Goal: Task Accomplishment & Management: Manage account settings

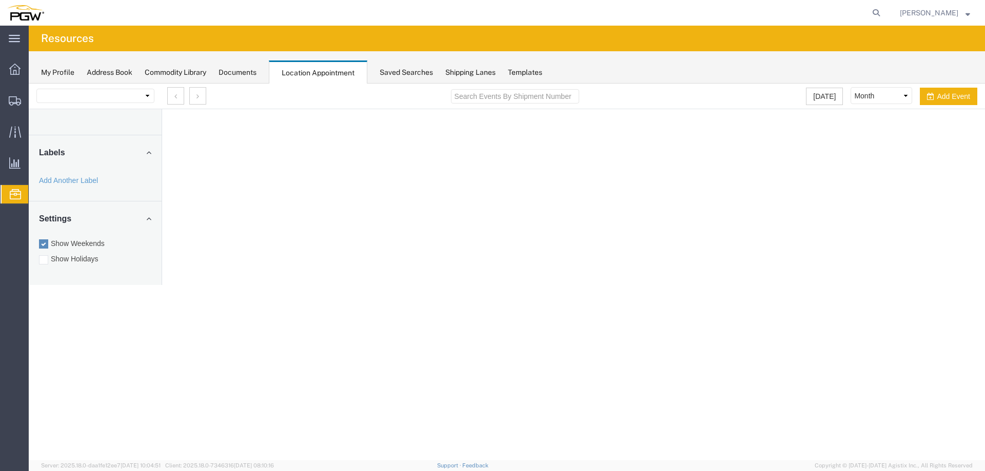
select select "28253"
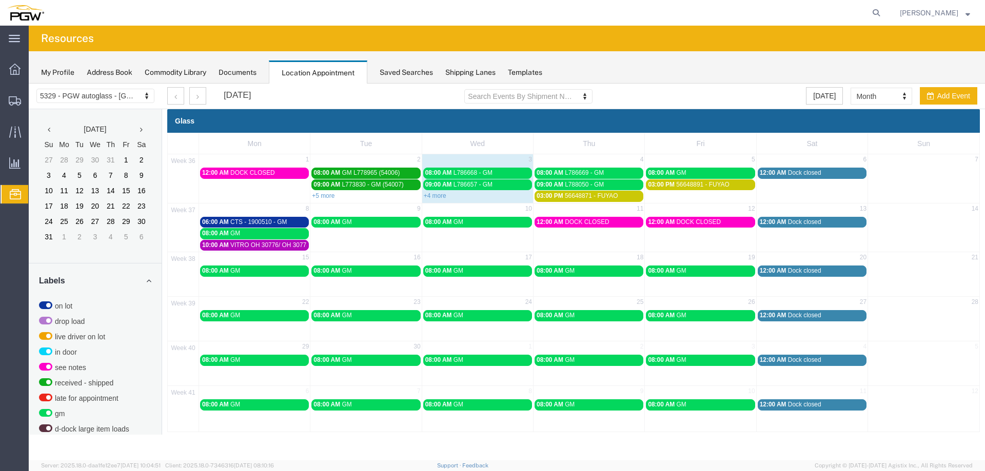
click at [653, 62] on div "My Profile Address Book Commodity Library Documents Location Appointment Saved …" at bounding box center [507, 67] width 956 height 32
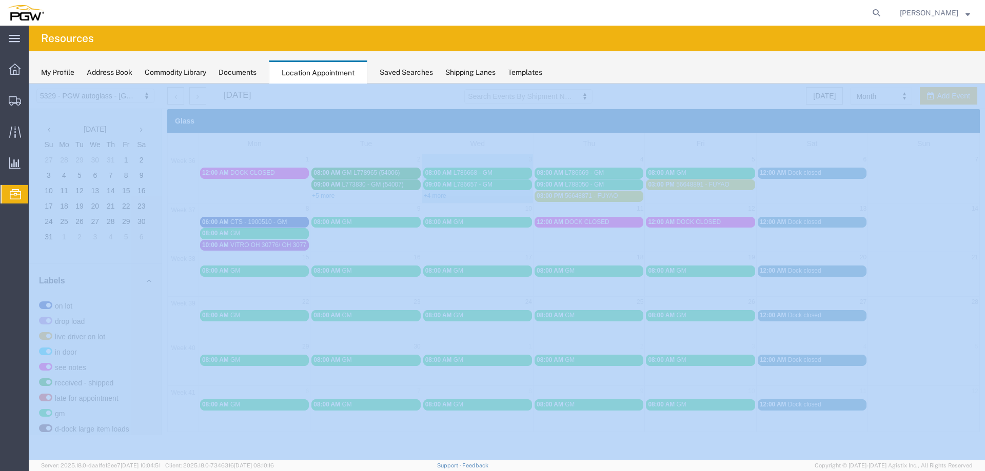
click at [653, 62] on div "My Profile Address Book Commodity Library Documents Location Appointment Saved …" at bounding box center [507, 67] width 956 height 32
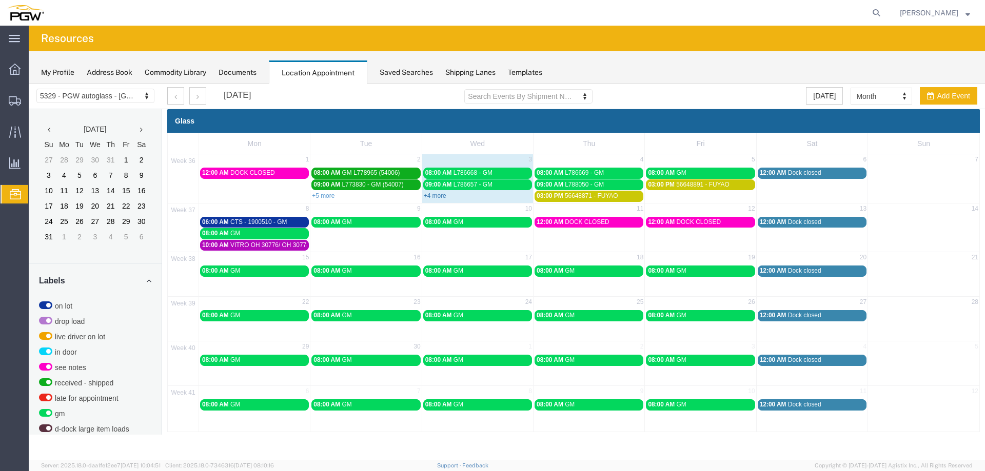
click at [441, 194] on link "+4 more" at bounding box center [435, 195] width 23 height 7
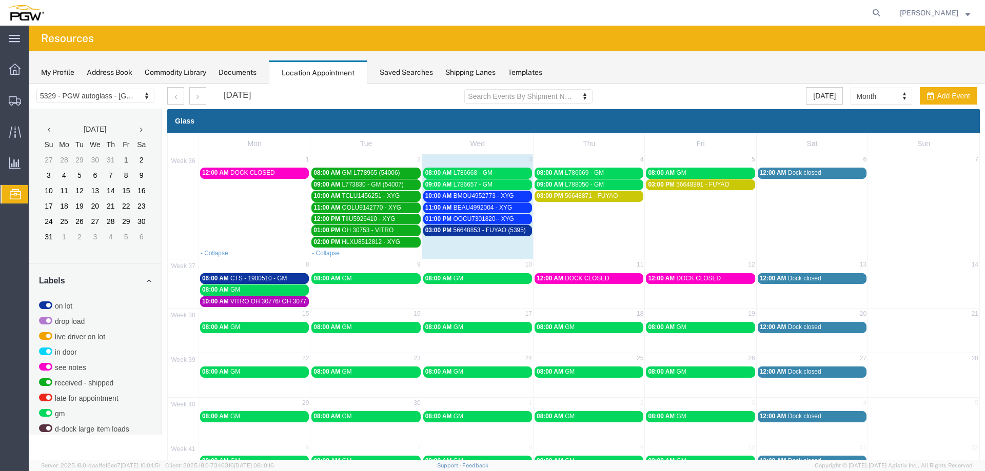
click at [479, 189] on div "09:00 AM L786657 - GM" at bounding box center [477, 185] width 105 height 8
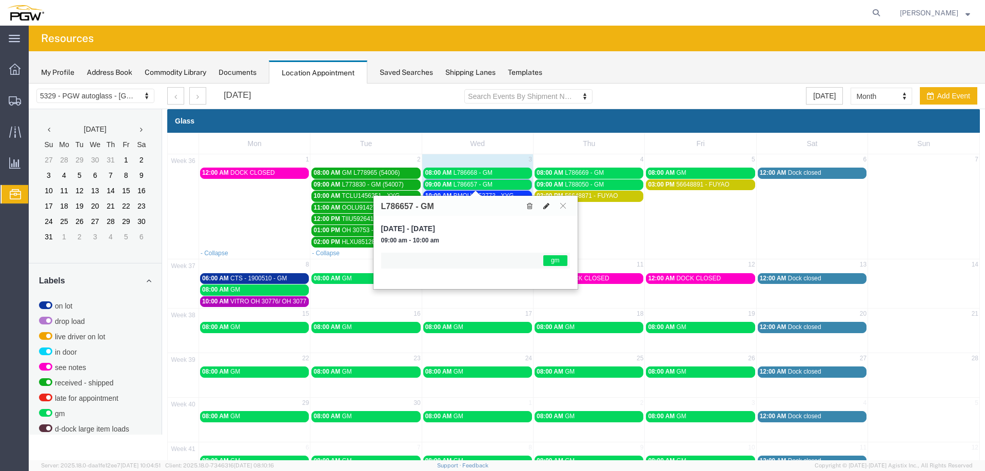
click at [549, 207] on button at bounding box center [546, 206] width 14 height 11
select select "1"
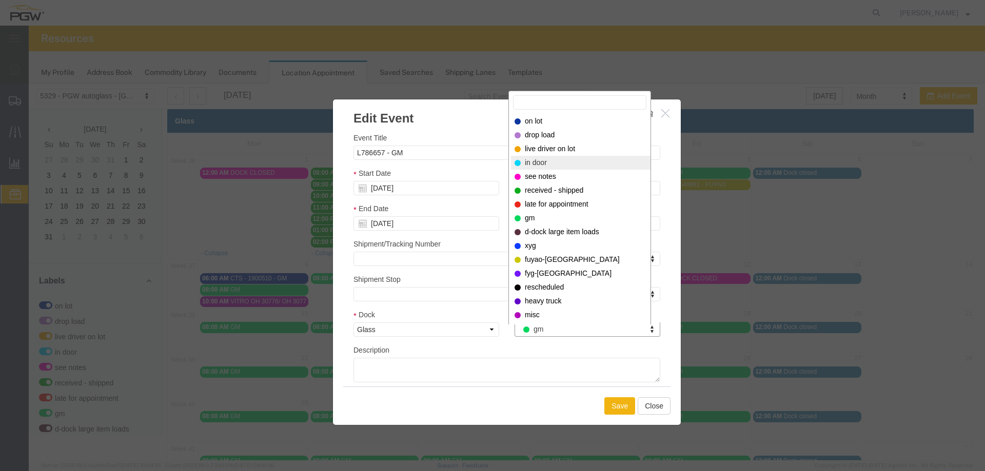
select select "220"
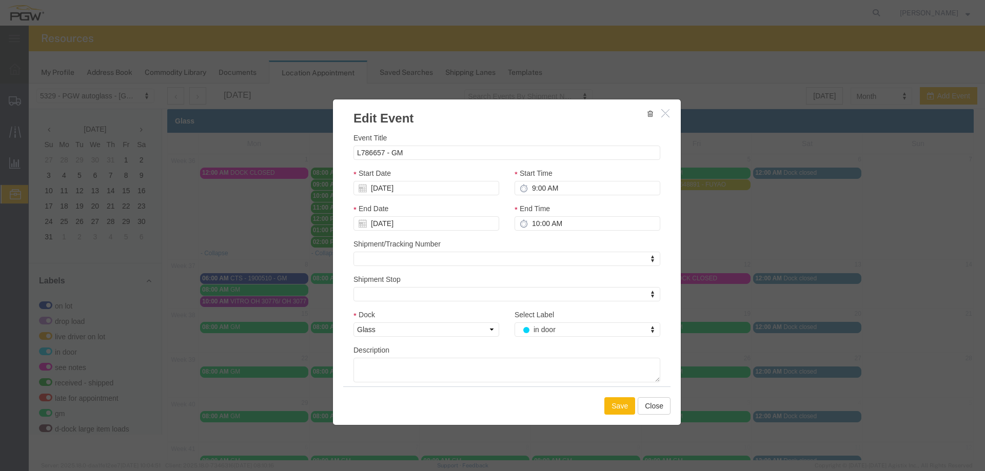
click at [610, 402] on button "Save" at bounding box center [619, 406] width 31 height 17
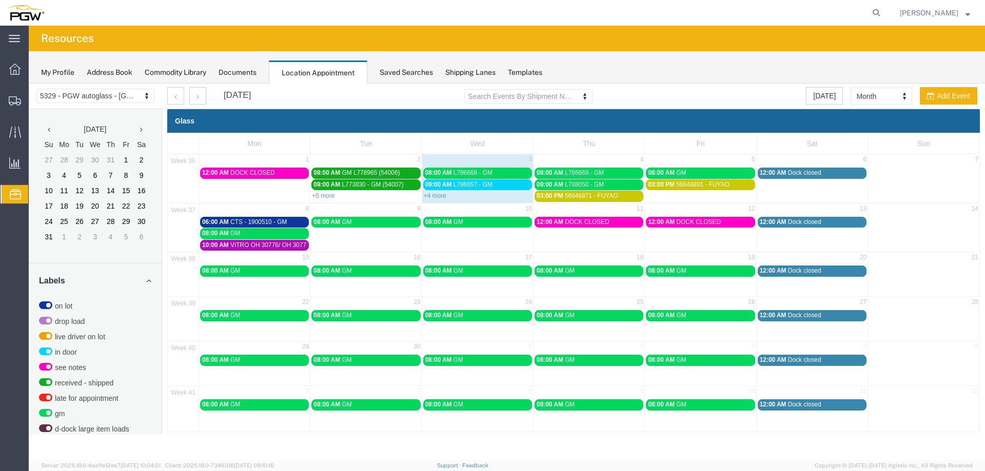
click at [476, 175] on span "L786668 - GM" at bounding box center [473, 172] width 39 height 7
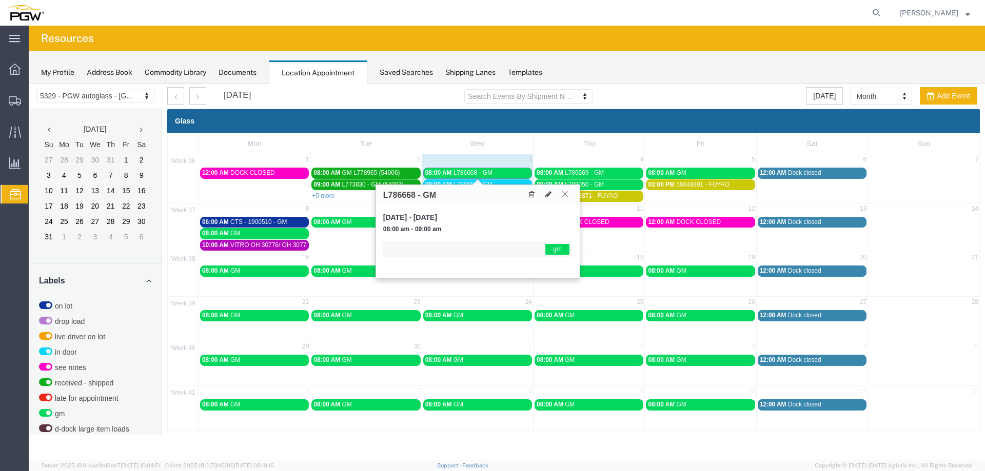
click at [407, 195] on h3 "L786668 - GM" at bounding box center [409, 195] width 53 height 9
copy h3 "L786668"
click at [546, 196] on icon at bounding box center [548, 194] width 6 height 7
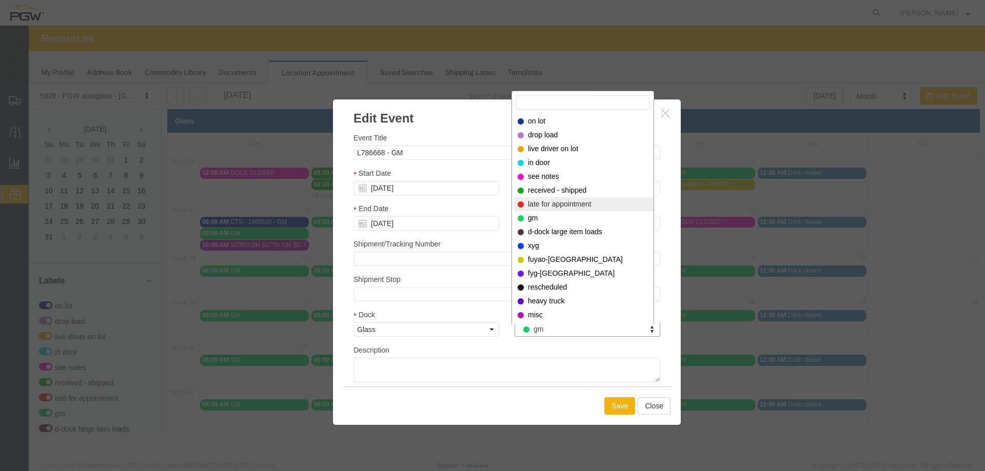
select select "260"
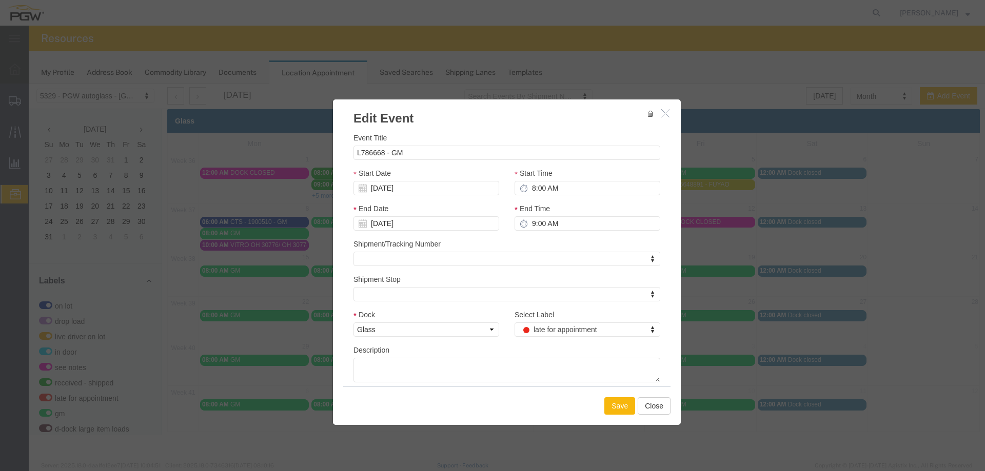
click at [607, 406] on button "Save" at bounding box center [619, 406] width 31 height 17
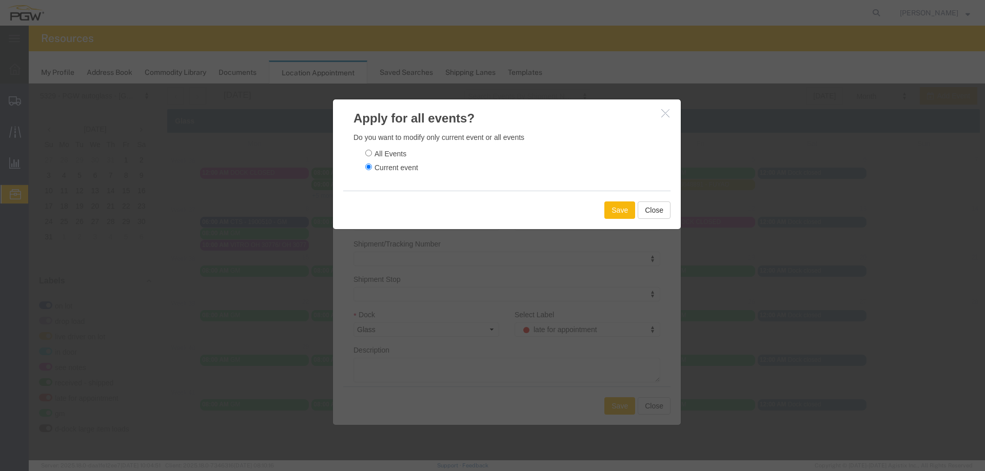
click at [608, 211] on button "Save" at bounding box center [619, 210] width 31 height 17
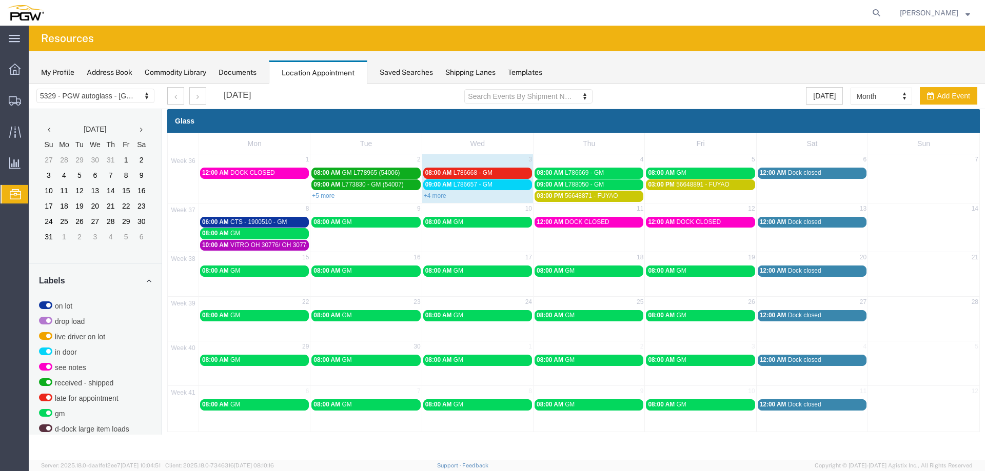
drag, startPoint x: 886, startPoint y: 13, endPoint x: 874, endPoint y: 13, distance: 11.8
click at [883, 13] on icon at bounding box center [876, 13] width 14 height 14
click at [864, 12] on input "search" at bounding box center [713, 13] width 312 height 25
paste input "667893"
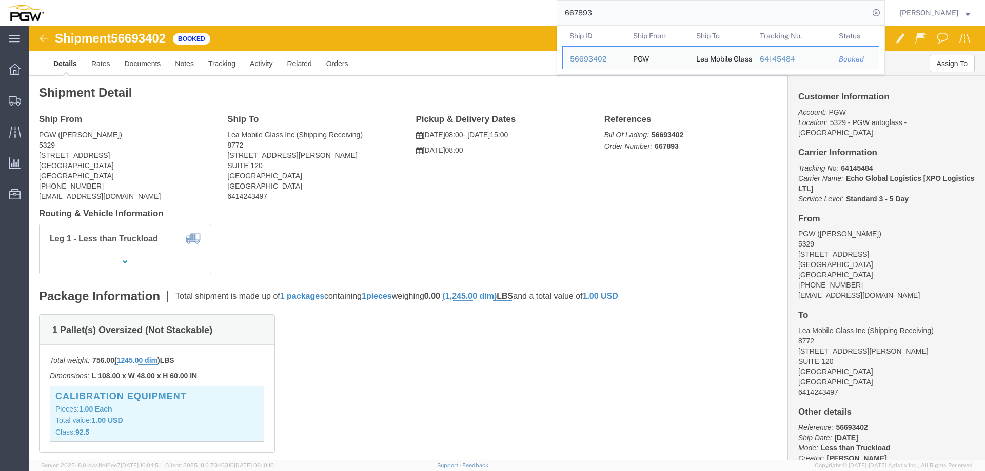
click at [644, 10] on input "667893" at bounding box center [713, 13] width 312 height 25
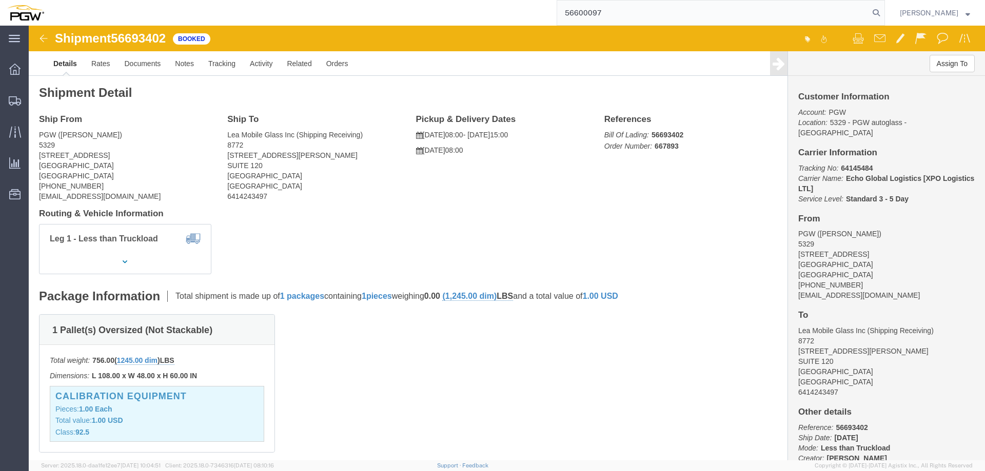
type input "56600097"
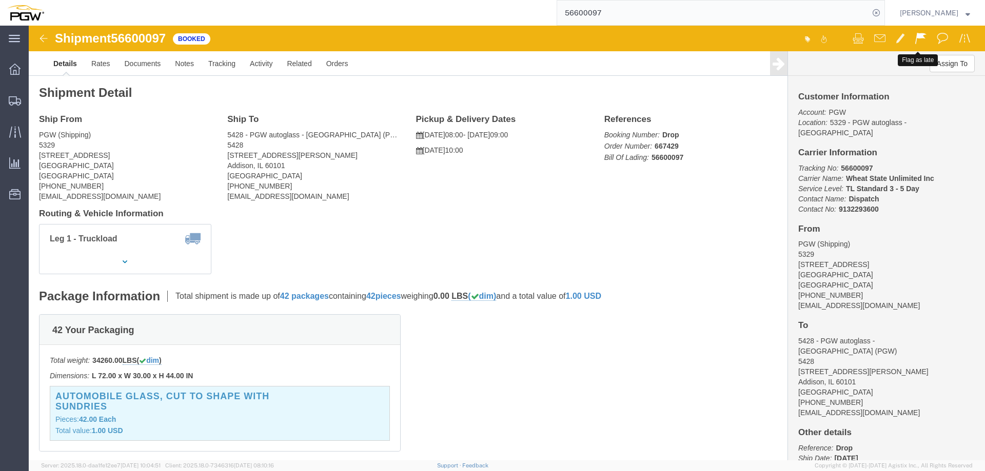
click button
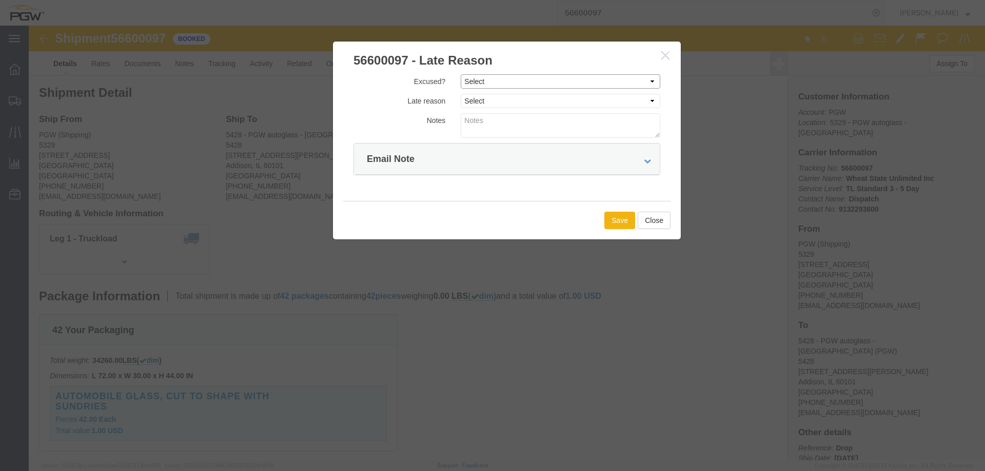
click select "Select Excused Not Excused"
select select "NOT_EXCUSED"
click select "Select Excused Not Excused"
click select "Select Bad Carrier Data Carrier Admin Error Delay Accident Driver Error Lack of…"
select select "OTHER"
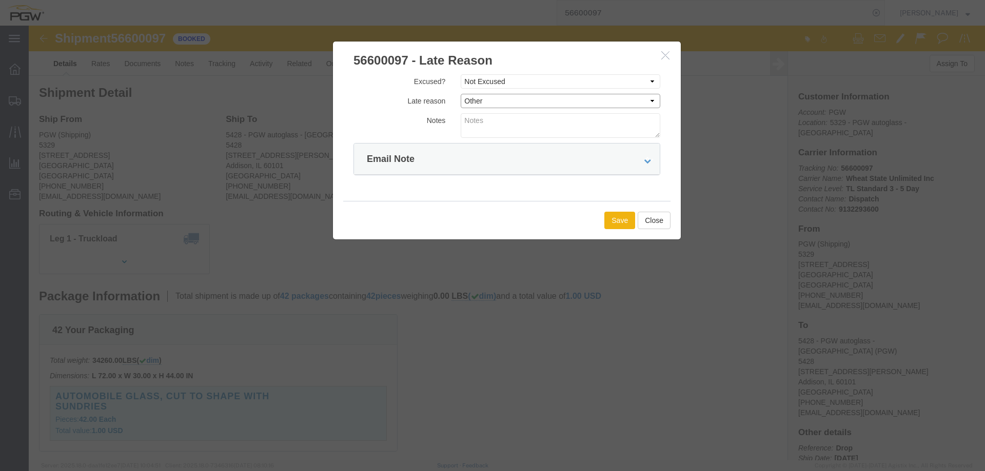
click select "Select Bad Carrier Data Carrier Admin Error Delay Accident Driver Error Lack of…"
click button "Save"
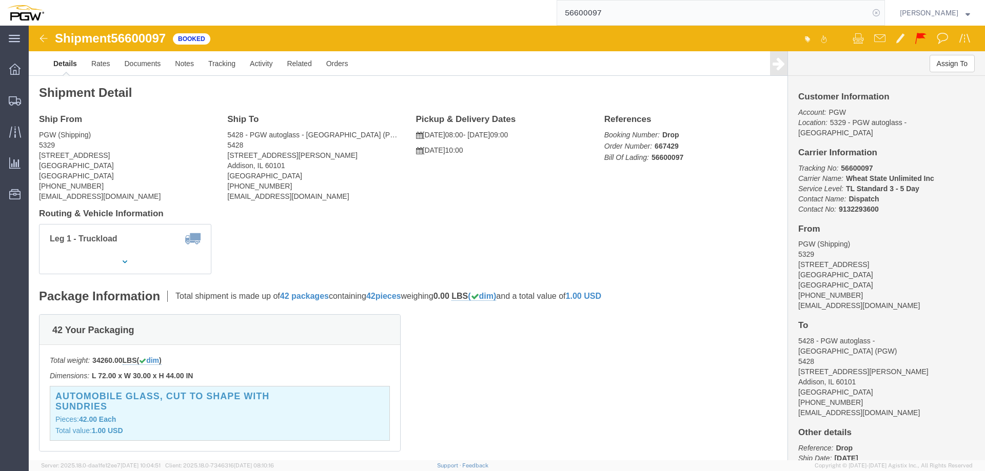
click at [883, 9] on icon at bounding box center [876, 13] width 14 height 14
click at [0, 0] on span "Location Appointment" at bounding box center [0, 0] width 0 height 0
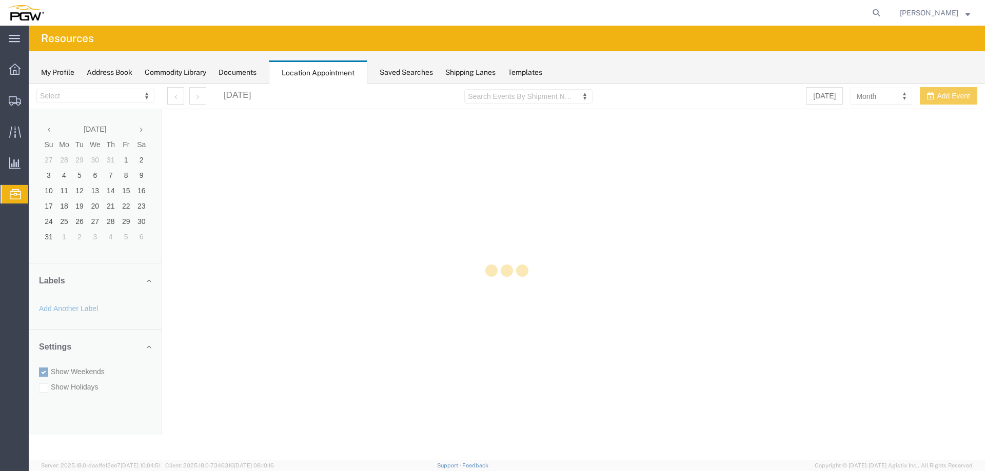
select select "28253"
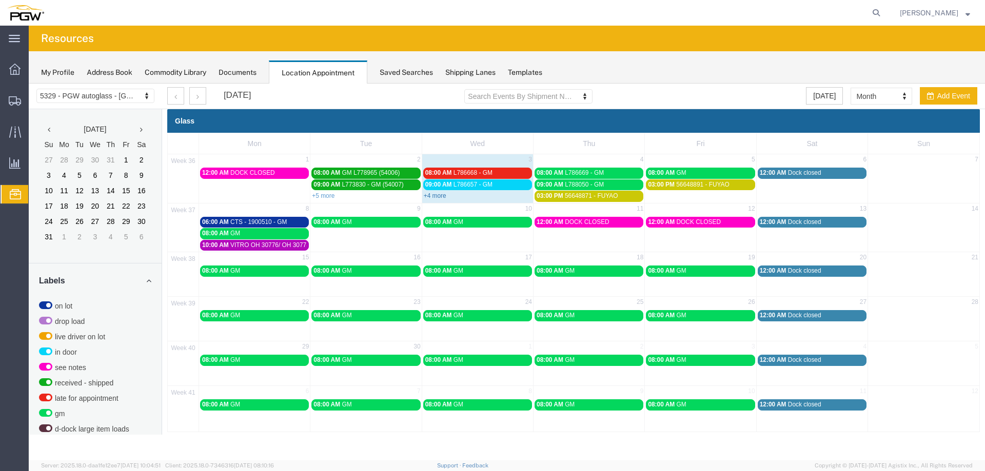
click at [436, 195] on link "+4 more" at bounding box center [435, 195] width 23 height 7
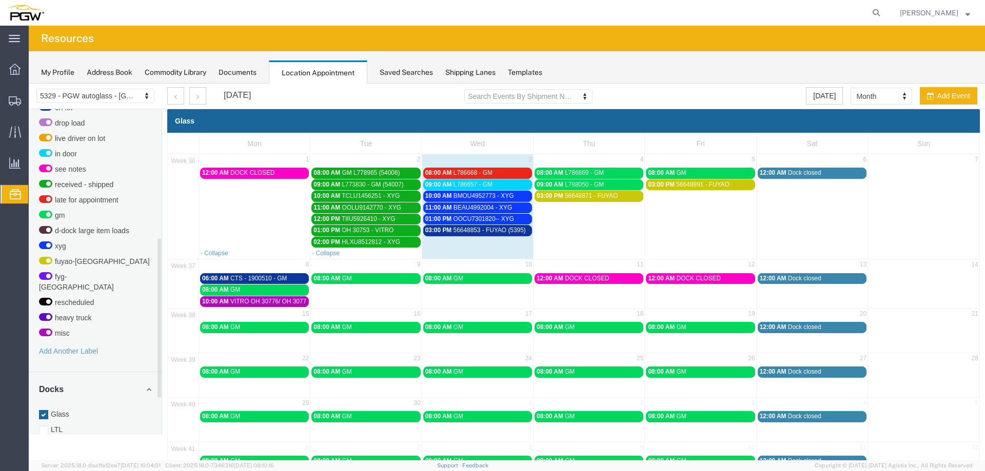
scroll to position [331, 0]
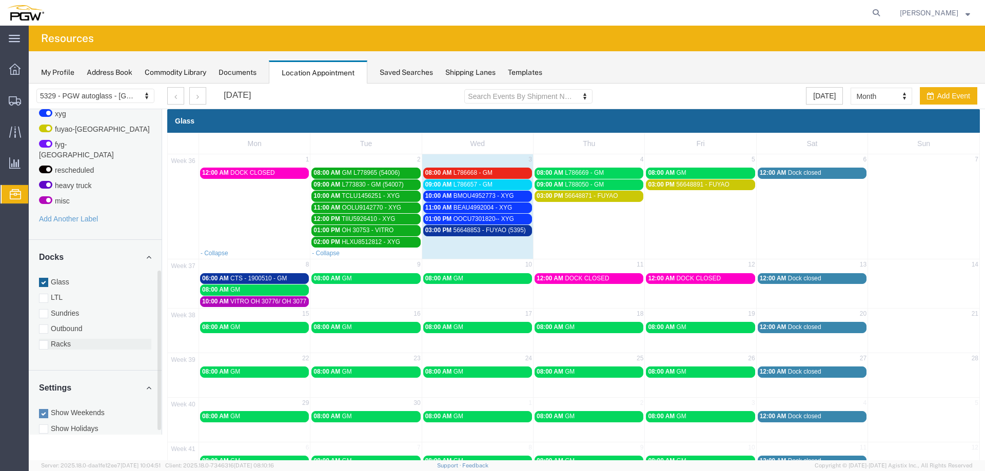
click at [63, 339] on label "Racks" at bounding box center [95, 344] width 112 height 10
click at [29, 84] on input "Racks" at bounding box center [29, 84] width 0 height 0
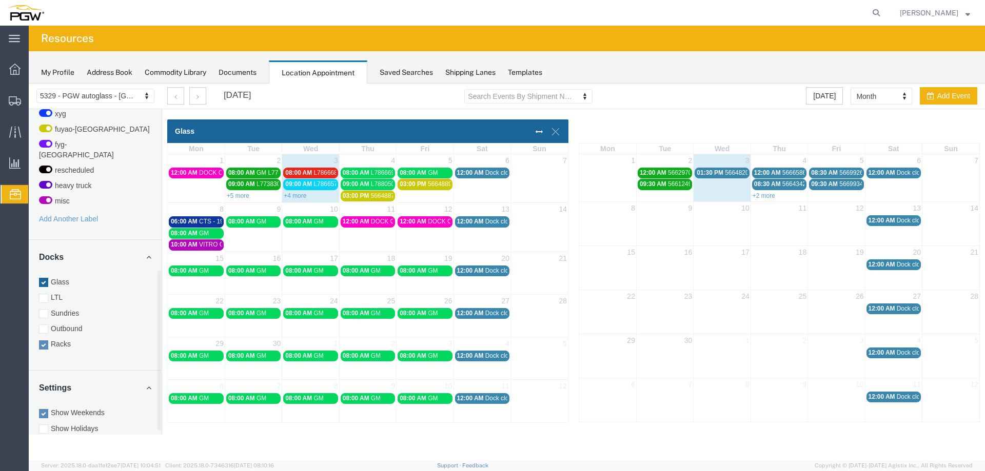
click at [771, 170] on span "12:00 AM" at bounding box center [767, 172] width 27 height 7
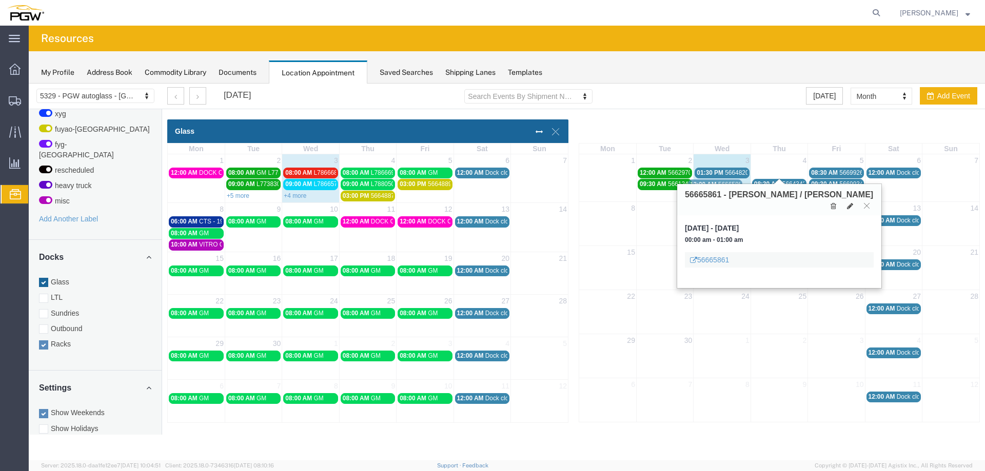
drag, startPoint x: 782, startPoint y: 172, endPoint x: 712, endPoint y: 186, distance: 71.6
click at [867, 203] on icon at bounding box center [867, 206] width 6 height 6
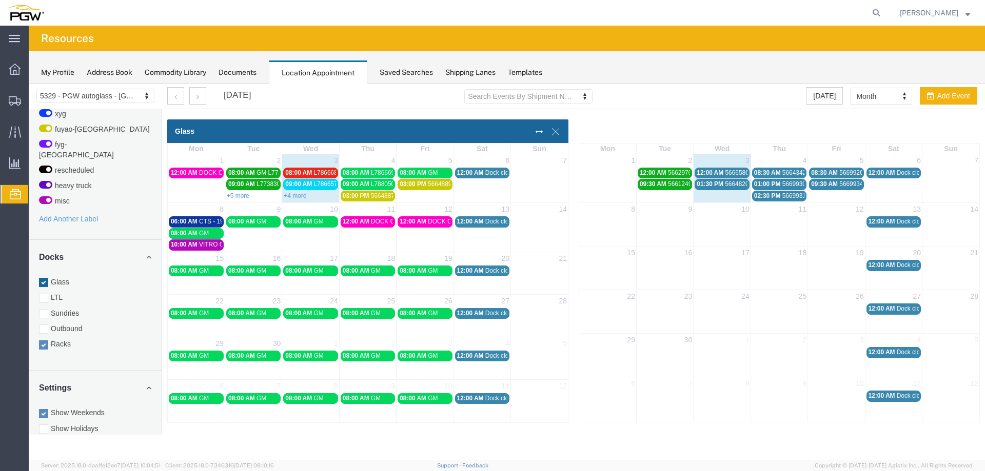
click at [726, 169] on span "56665861 - [PERSON_NAME] / [PERSON_NAME]" at bounding box center [794, 172] width 138 height 7
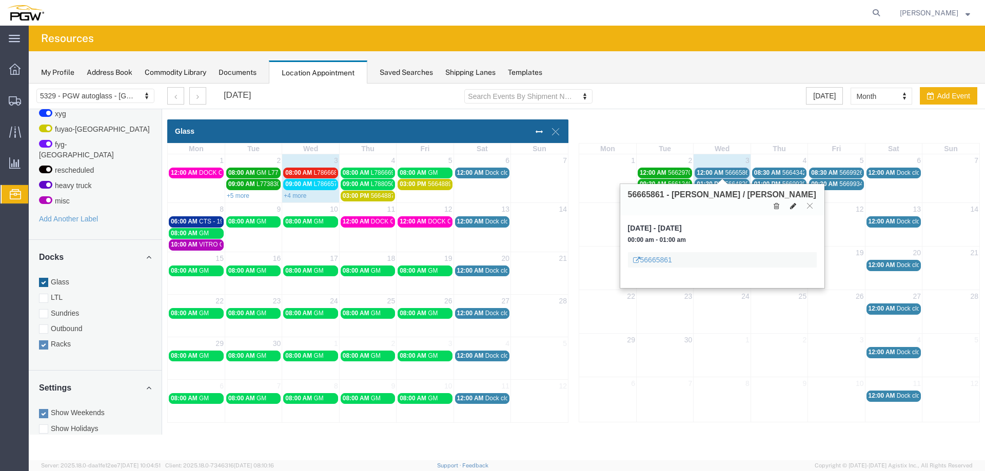
click at [792, 203] on icon at bounding box center [793, 206] width 6 height 7
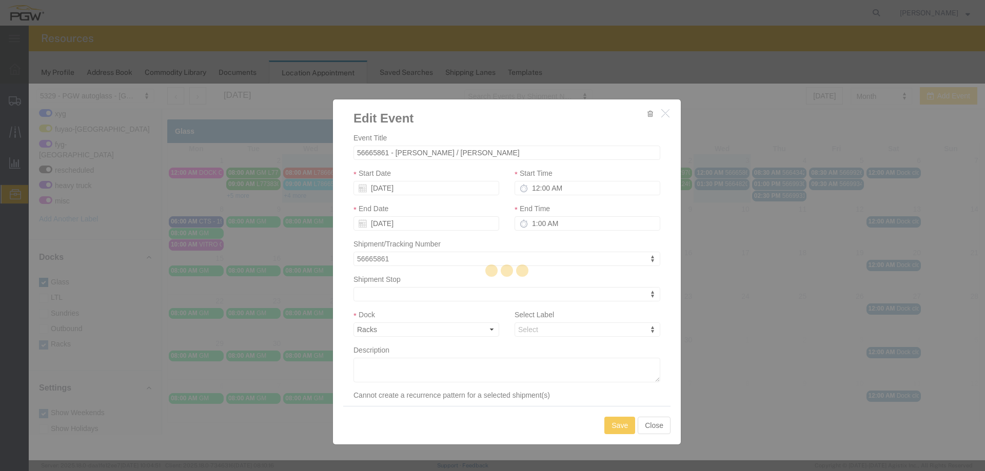
select select
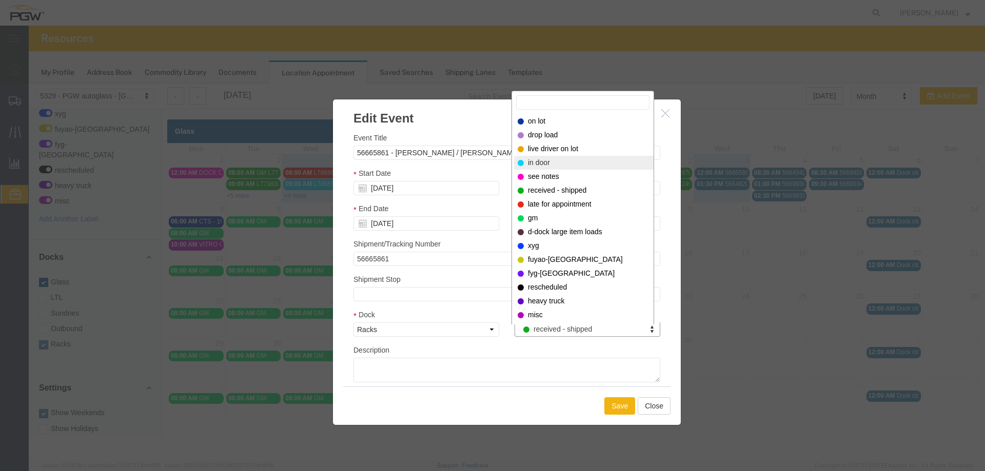
select select "220"
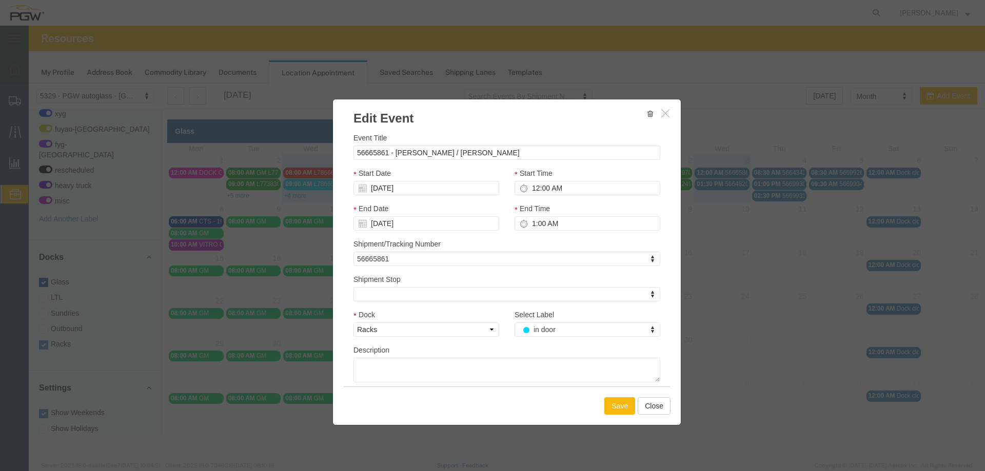
click at [615, 407] on button "Save" at bounding box center [619, 406] width 31 height 17
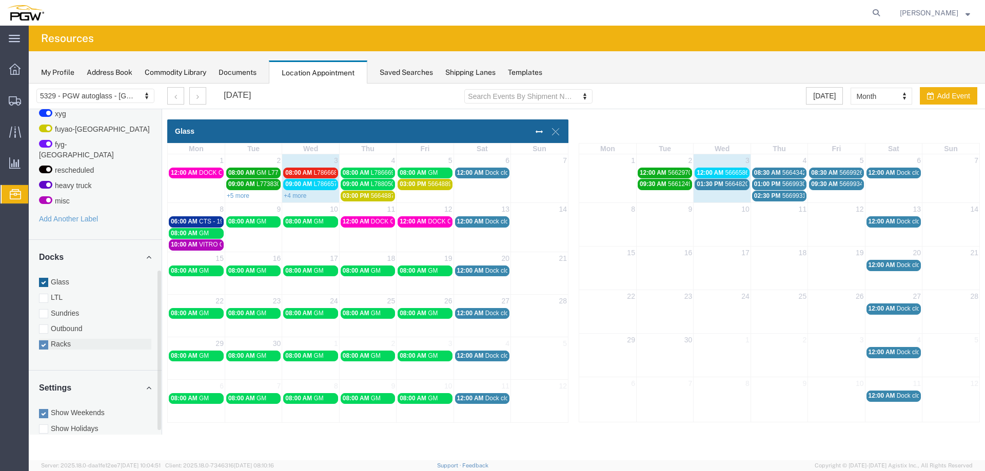
click at [66, 339] on label "Racks" at bounding box center [95, 344] width 112 height 10
click at [29, 84] on input "Racks" at bounding box center [29, 84] width 0 height 0
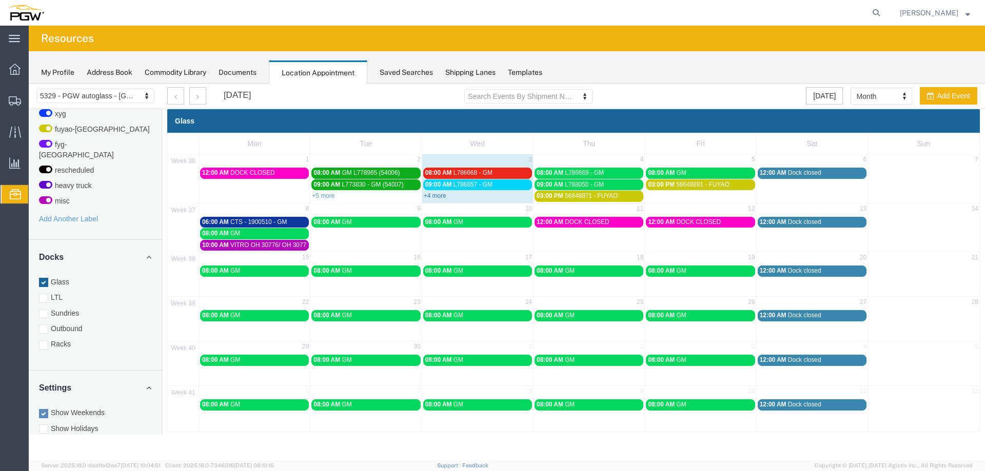
click at [431, 197] on link "+4 more" at bounding box center [435, 195] width 23 height 7
